Goal: Transaction & Acquisition: Purchase product/service

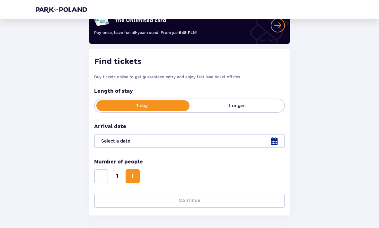
click at [272, 138] on div at bounding box center [189, 141] width 191 height 14
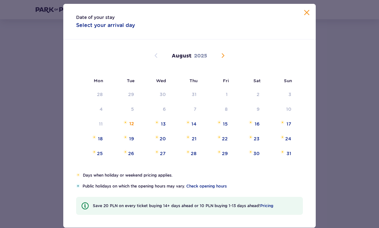
click at [258, 127] on div "16" at bounding box center [257, 124] width 5 height 6
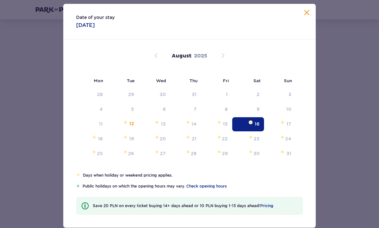
type input "[DATE]"
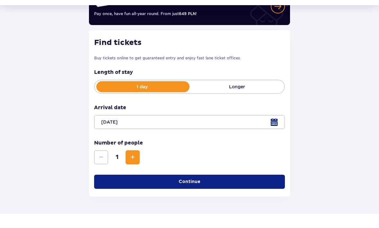
scroll to position [60, 0]
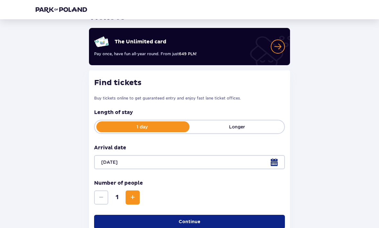
click at [252, 223] on button "Continue" at bounding box center [189, 222] width 191 height 14
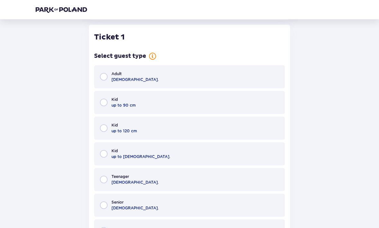
scroll to position [252, 0]
click at [254, 77] on div "Adult [DEMOGRAPHIC_DATA]." at bounding box center [189, 76] width 191 height 23
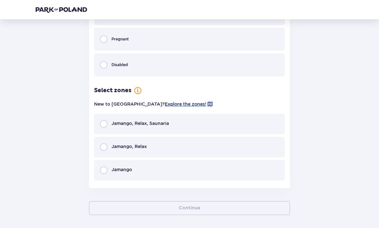
scroll to position [447, 0]
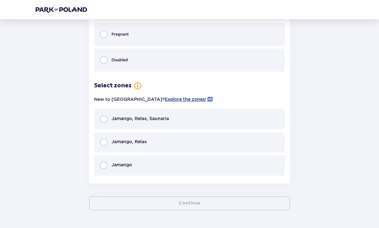
click at [191, 123] on div "Jamango, Relax, Saunaria" at bounding box center [189, 119] width 191 height 21
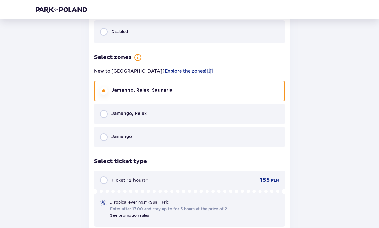
scroll to position [476, 0]
click at [103, 117] on input "radio" at bounding box center [104, 114] width 8 height 8
radio input "true"
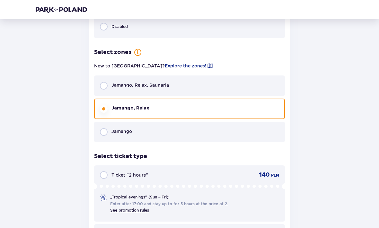
click at [99, 152] on div "Select ticket type Ticket "2 hours" 140 PLN „Tropical evenings" (Sun – Fri): En…" at bounding box center [189, 209] width 191 height 115
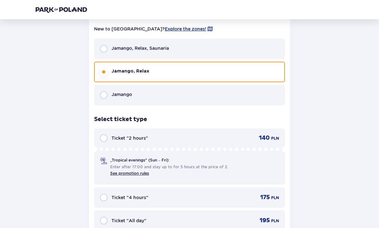
scroll to position [518, 0]
click at [103, 51] on input "radio" at bounding box center [104, 49] width 8 height 8
radio input "true"
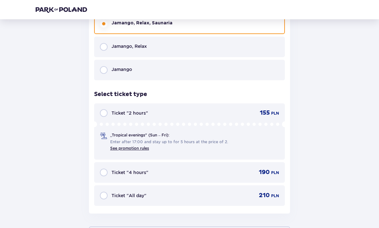
scroll to position [544, 0]
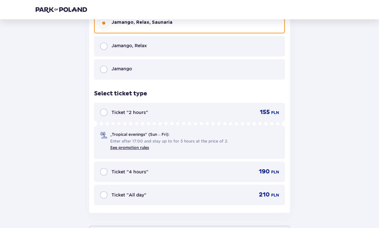
click at [246, 165] on div "Ticket "4 hours" 190 PLN" at bounding box center [189, 171] width 191 height 21
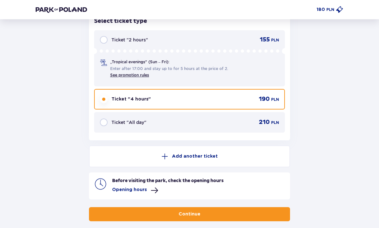
scroll to position [626, 0]
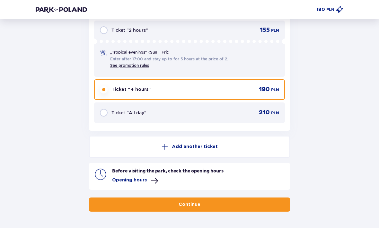
click at [249, 202] on button "Continue" at bounding box center [189, 205] width 201 height 14
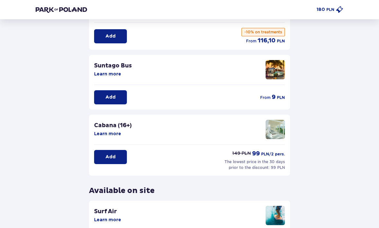
scroll to position [138, 0]
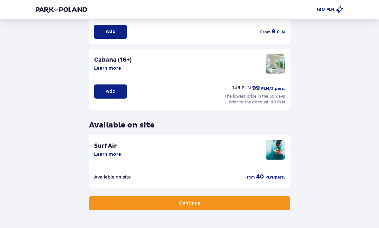
click at [265, 202] on button "Continue" at bounding box center [189, 203] width 201 height 14
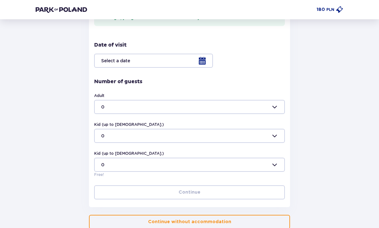
scroll to position [179, 0]
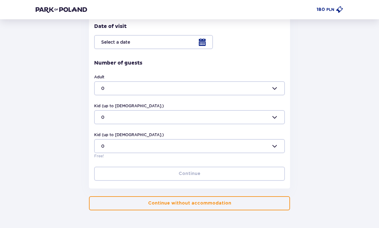
click at [251, 206] on button "Continue without accommodation" at bounding box center [189, 203] width 201 height 14
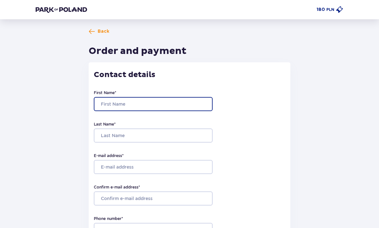
click at [199, 98] on input "First Name *" at bounding box center [153, 104] width 119 height 14
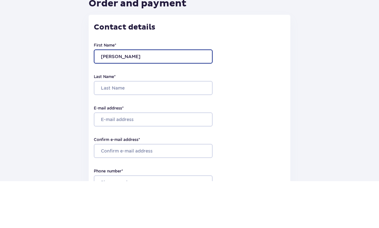
type input "[PERSON_NAME]"
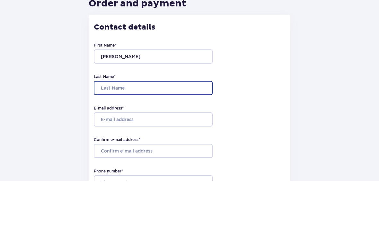
click at [109, 128] on input "Last Name *" at bounding box center [153, 135] width 119 height 14
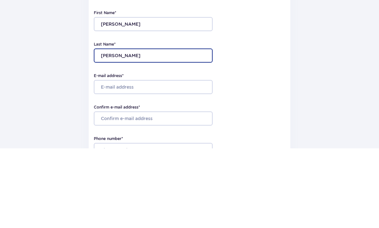
type input "[PERSON_NAME]"
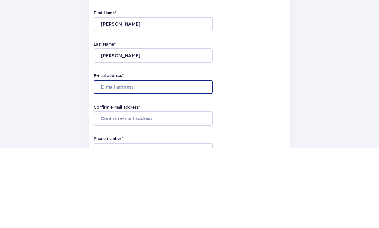
click at [110, 160] on input "E-mail address *" at bounding box center [153, 167] width 119 height 14
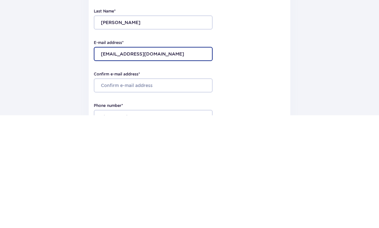
type input "[EMAIL_ADDRESS][DOMAIN_NAME]"
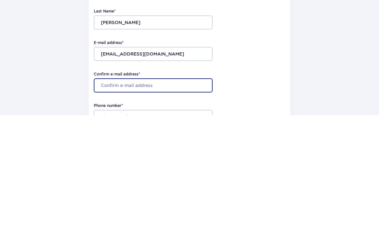
click at [106, 191] on input "Confirm e-mail address *" at bounding box center [153, 198] width 119 height 14
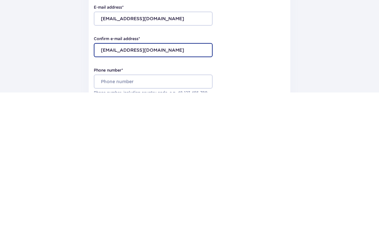
scroll to position [14, 0]
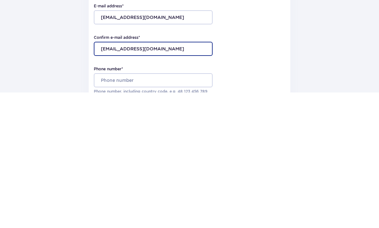
type input "[EMAIL_ADDRESS][DOMAIN_NAME]"
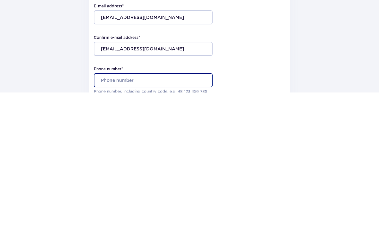
click at [109, 209] on input "Phone number *" at bounding box center [153, 216] width 119 height 14
type input "3405"
type input "3405341970"
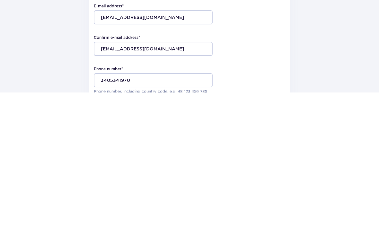
scroll to position [150, 0]
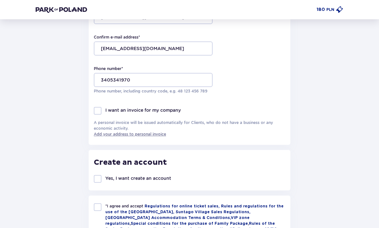
click at [98, 111] on div at bounding box center [98, 111] width 8 height 8
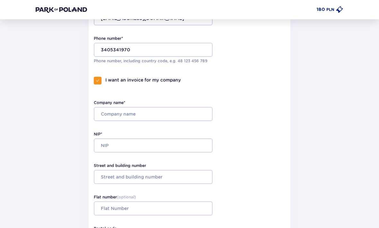
scroll to position [180, 0]
click at [100, 82] on div at bounding box center [98, 81] width 8 height 8
checkbox input "false"
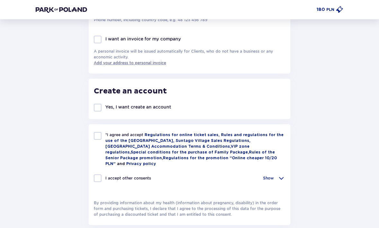
scroll to position [221, 0]
click at [98, 132] on div at bounding box center [98, 136] width 8 height 8
checkbox input "true"
click at [97, 174] on div at bounding box center [98, 178] width 8 height 8
checkbox input "true"
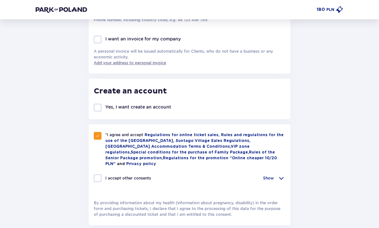
checkbox input "true"
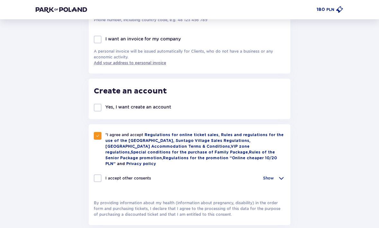
checkbox input "true"
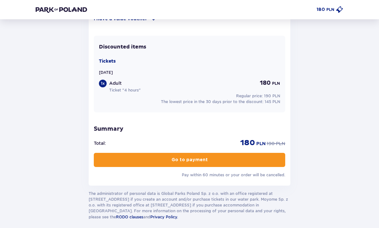
click at [250, 156] on button "Go to payment" at bounding box center [189, 160] width 191 height 14
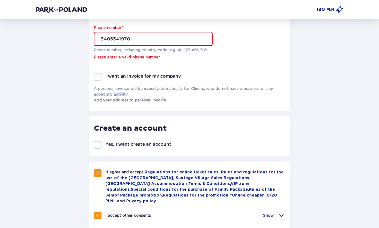
scroll to position [191, 0]
click at [101, 81] on div at bounding box center [98, 77] width 8 height 8
checkbox input "true"
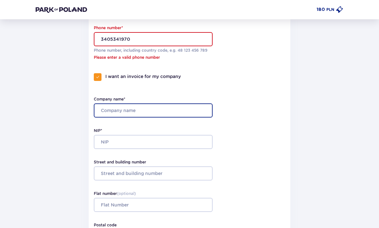
click at [193, 113] on input "Company name*" at bounding box center [153, 110] width 119 height 14
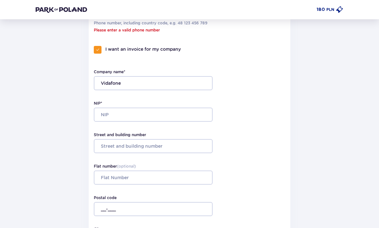
scroll to position [217, 0]
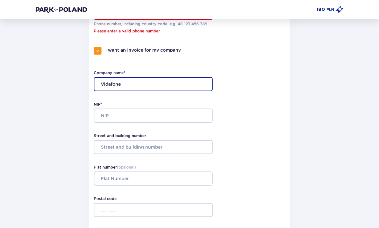
click at [135, 84] on input "Vidafone" at bounding box center [153, 84] width 119 height 14
type input "V"
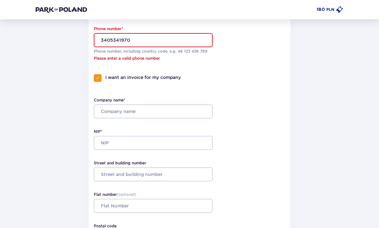
scroll to position [189, 0]
click at [194, 42] on input "3405341970" at bounding box center [153, 41] width 119 height 14
click at [100, 78] on div at bounding box center [98, 79] width 8 height 8
checkbox input "false"
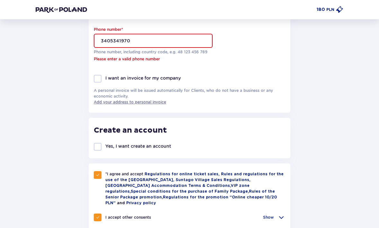
click at [206, 39] on input "3405341970" at bounding box center [153, 41] width 119 height 14
click at [94, 42] on input "3405341970" at bounding box center [153, 41] width 119 height 14
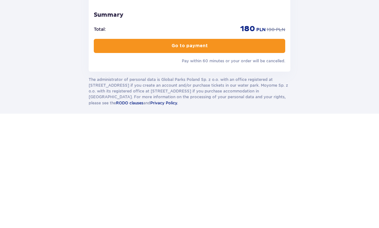
scroll to position [545, 0]
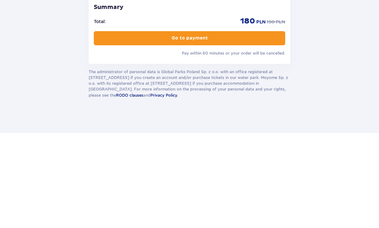
type input "393405341970"
click at [114, 126] on button "Go to payment" at bounding box center [189, 133] width 191 height 14
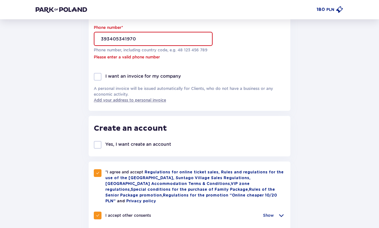
scroll to position [191, 0]
click at [100, 78] on div at bounding box center [98, 77] width 8 height 8
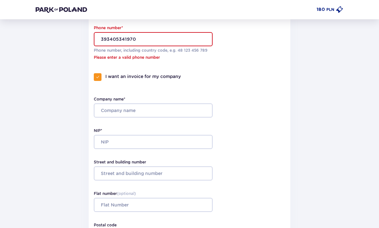
click at [98, 74] on div at bounding box center [98, 77] width 8 height 8
checkbox input "false"
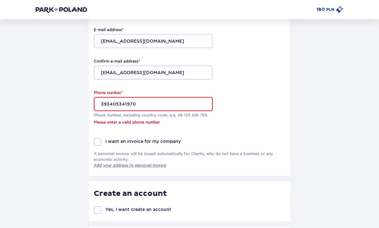
scroll to position [125, 0]
click at [143, 98] on input "393405341970" at bounding box center [153, 104] width 119 height 14
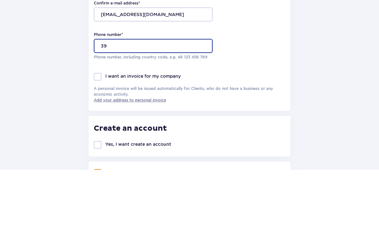
type input "3"
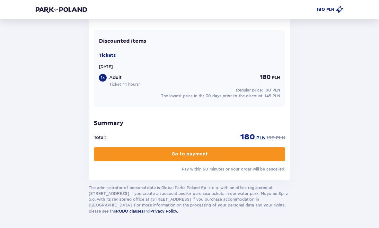
click at [229, 150] on button "Go to payment" at bounding box center [189, 154] width 191 height 14
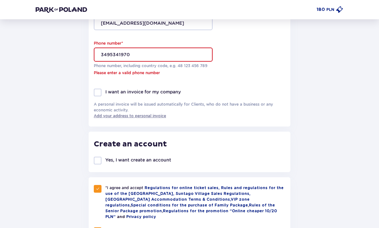
scroll to position [175, 0]
click at [107, 57] on input "3495341970" at bounding box center [153, 55] width 119 height 14
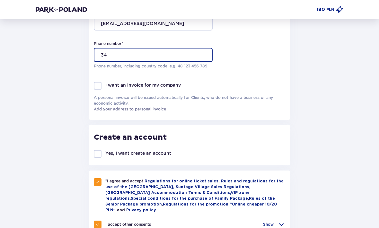
type input "340"
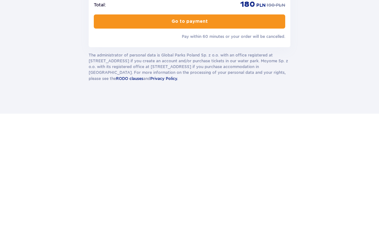
click at [115, 129] on button "Go to payment" at bounding box center [189, 136] width 191 height 14
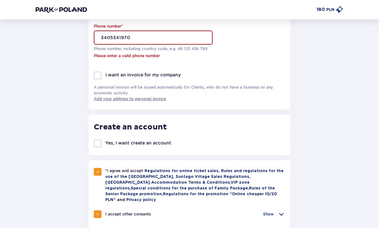
scroll to position [191, 0]
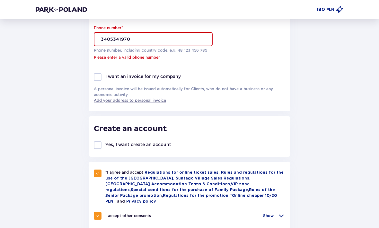
click at [98, 38] on input "3405341970" at bounding box center [153, 39] width 119 height 14
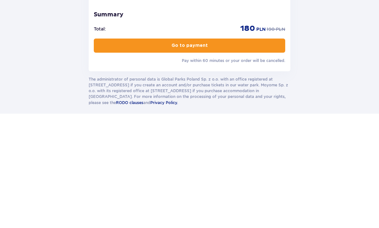
scroll to position [545, 0]
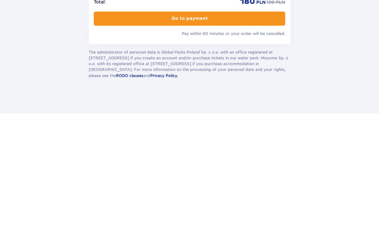
type input "[PHONE_NUMBER]"
click at [127, 126] on button "Go to payment" at bounding box center [189, 133] width 191 height 14
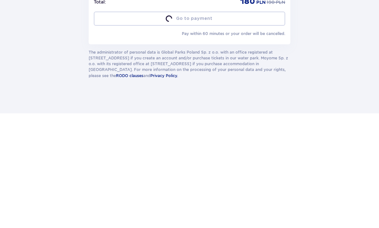
scroll to position [524, 0]
